Goal: Task Accomplishment & Management: Use online tool/utility

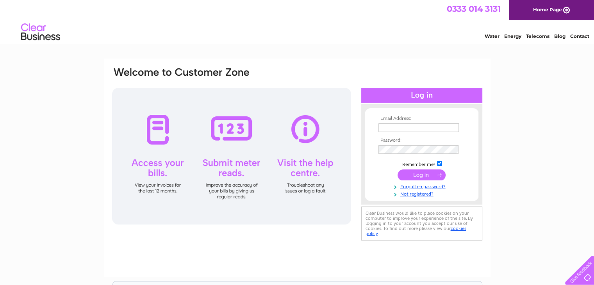
type input "info@centralsurgical.co.uk"
click at [422, 177] on input "submit" at bounding box center [422, 175] width 48 height 11
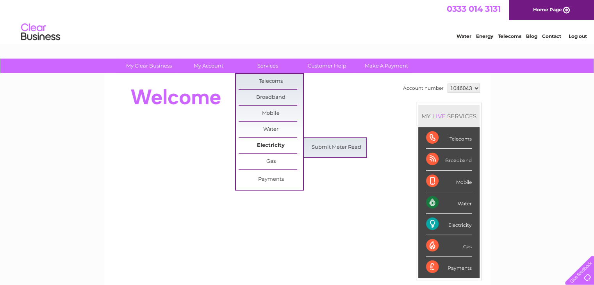
click at [279, 139] on link "Electricity" at bounding box center [271, 146] width 64 height 16
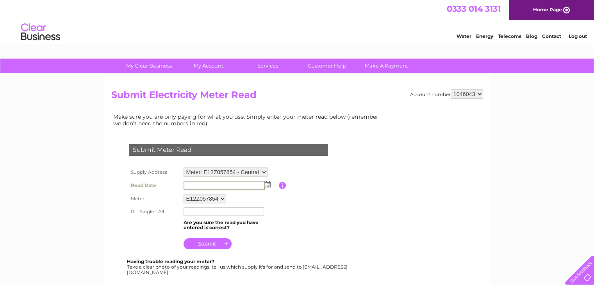
click at [248, 186] on input "text" at bounding box center [224, 185] width 81 height 9
click at [267, 184] on img at bounding box center [268, 184] width 6 height 6
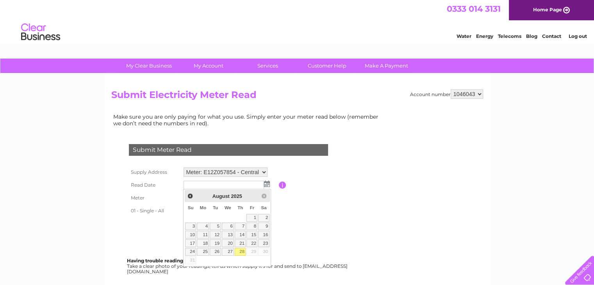
click at [241, 252] on link "28" at bounding box center [240, 252] width 11 height 8
type input "2025/08/28"
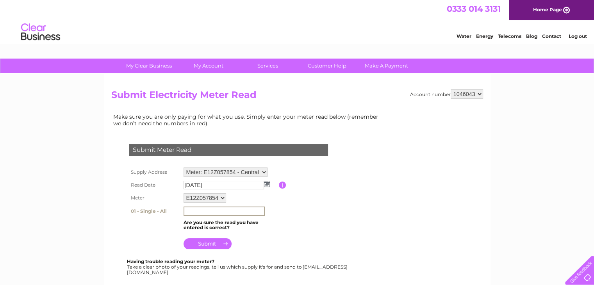
click at [238, 211] on input "text" at bounding box center [224, 211] width 81 height 9
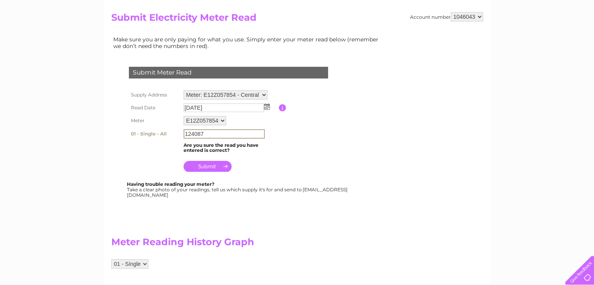
scroll to position [78, 0]
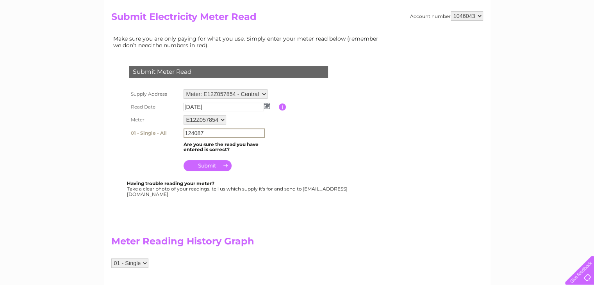
type input "124087"
click at [227, 165] on input "submit" at bounding box center [208, 164] width 48 height 11
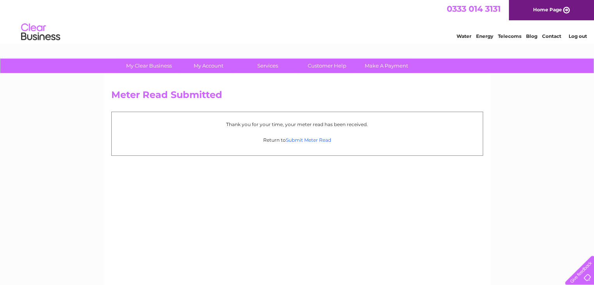
click at [297, 140] on link "Submit Meter Read" at bounding box center [308, 140] width 45 height 6
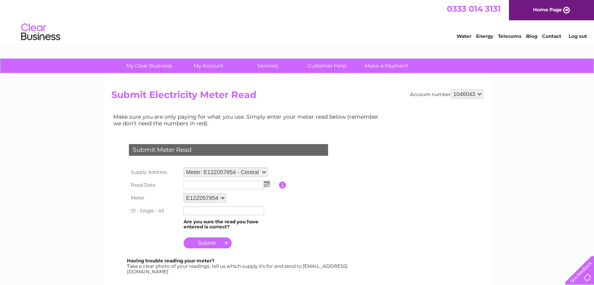
click at [259, 170] on select "Meter: E12Z057854 - Central Surgical Co Ltd, 82A-84A Hornsey Road, London, N7 7…" at bounding box center [226, 172] width 84 height 9
select select "120645"
click at [184, 168] on select "Meter: E12Z057854 - Central Surgical Co Ltd, 82A-84A Hornsey Road, London, N7 7…" at bounding box center [226, 173] width 84 height 10
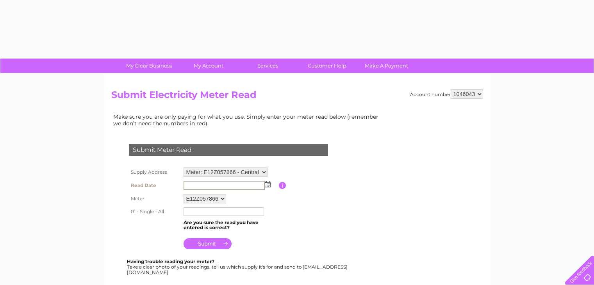
click at [217, 184] on input "text" at bounding box center [224, 185] width 81 height 9
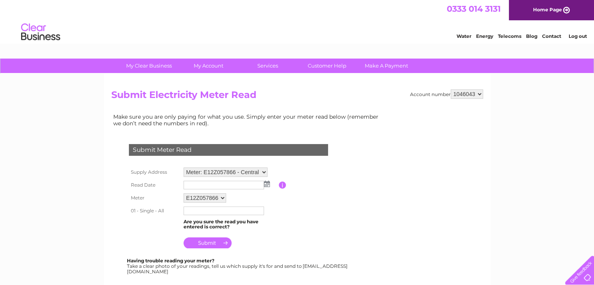
click at [269, 186] on img at bounding box center [267, 184] width 6 height 6
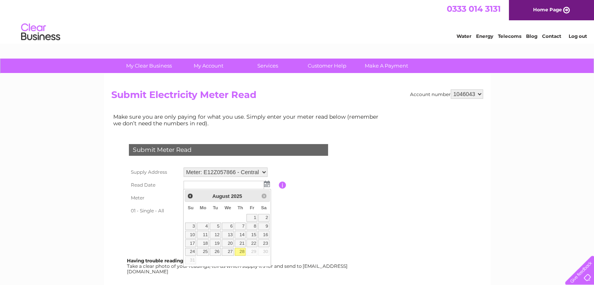
click at [243, 253] on link "28" at bounding box center [240, 252] width 11 height 8
type input "2025/08/28"
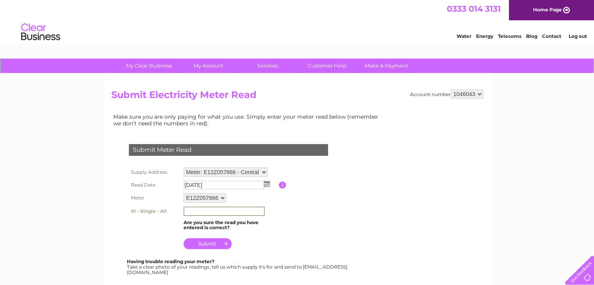
click at [220, 207] on input "text" at bounding box center [224, 211] width 81 height 9
type input "146013"
click at [205, 243] on input "submit" at bounding box center [208, 243] width 48 height 11
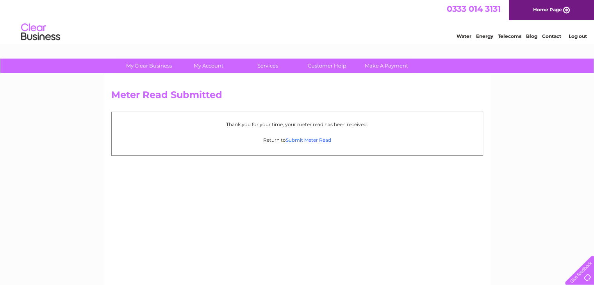
click at [297, 141] on link "Submit Meter Read" at bounding box center [308, 140] width 45 height 6
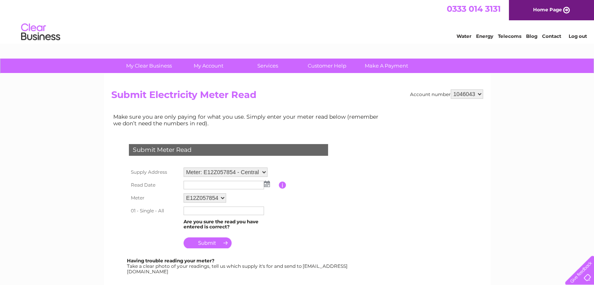
click at [241, 173] on select "Meter: E12Z057854 - Central Surgical Co Ltd, [STREET_ADDRESS] Meter: E12Z057866…" at bounding box center [226, 172] width 84 height 9
select select "120646"
click at [184, 168] on select "Meter: E12Z057854 - Central Surgical Co Ltd, 82A-84A Hornsey Road, London, N7 7…" at bounding box center [226, 173] width 84 height 10
click at [247, 185] on input "text" at bounding box center [224, 186] width 80 height 9
click at [270, 183] on td at bounding box center [230, 185] width 97 height 13
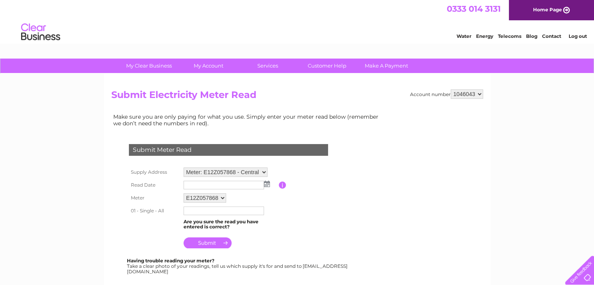
click at [266, 182] on img at bounding box center [267, 184] width 6 height 6
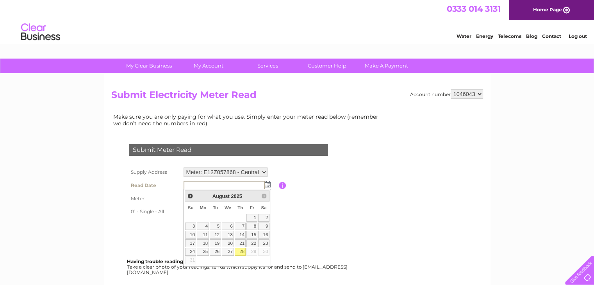
click at [244, 250] on link "28" at bounding box center [240, 252] width 11 height 8
type input "2025/08/28"
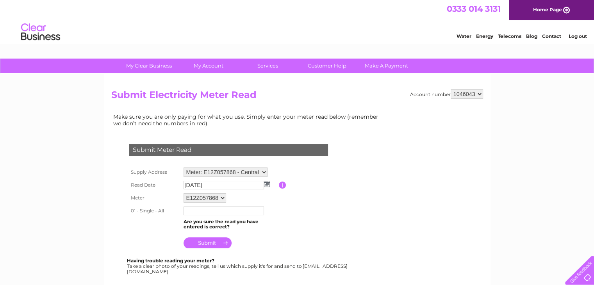
click at [211, 209] on input "text" at bounding box center [224, 211] width 80 height 9
type input "96744"
click at [204, 244] on input "submit" at bounding box center [208, 243] width 48 height 11
